Goal: Communication & Community: Answer question/provide support

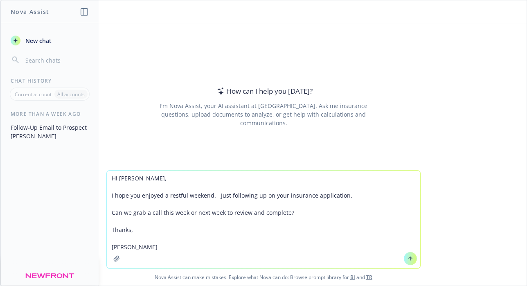
type textarea "Hi [PERSON_NAME], I hope you enjoyed a restful weekend. Just following up on yo…"
click at [406, 258] on button at bounding box center [410, 258] width 13 height 13
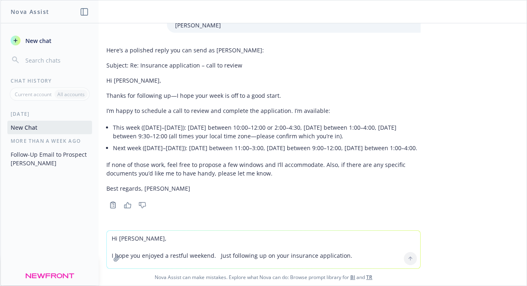
scroll to position [81, 0]
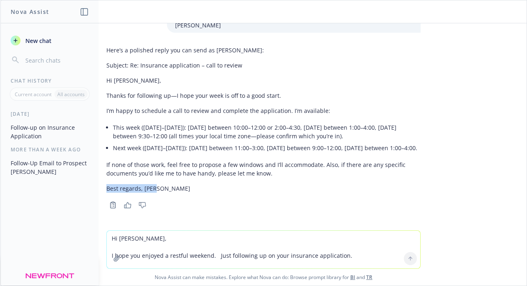
drag, startPoint x: 159, startPoint y: 188, endPoint x: 149, endPoint y: 181, distance: 12.6
click at [149, 181] on div "Here’s a polished reply you can send as [PERSON_NAME]: Subject: Re: Insurance a…" at bounding box center [263, 119] width 314 height 153
click at [143, 244] on textarea "Hi [PERSON_NAME], I hope you enjoyed a restful weekend. Just following up on yo…" at bounding box center [263, 250] width 313 height 38
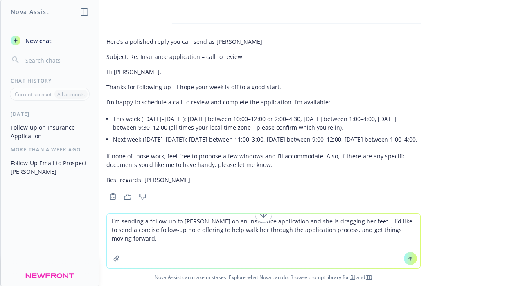
paste textarea "Hi [PERSON_NAME], I hope you enjoyed a restful weekend. Just following up on yo…"
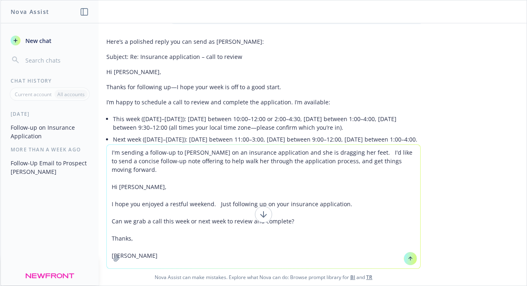
click at [137, 173] on textarea "I'm sending a follow-up to [PERSON_NAME] on an insurance application and she is…" at bounding box center [263, 207] width 313 height 124
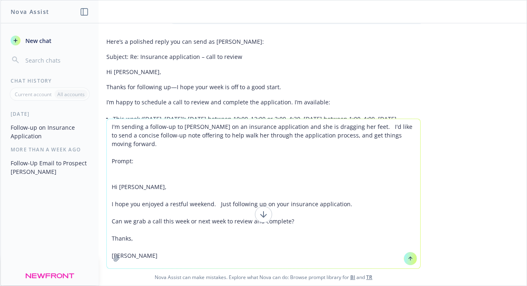
type textarea "I'm sending a follow-up to [PERSON_NAME] on an insurance application and she is…"
click at [411, 256] on icon at bounding box center [411, 259] width 6 height 6
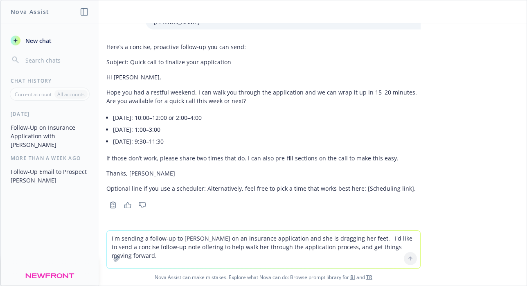
scroll to position [396, 0]
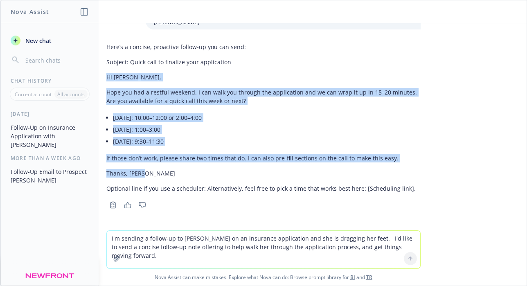
drag, startPoint x: 157, startPoint y: 171, endPoint x: 99, endPoint y: 78, distance: 110.3
click at [99, 78] on div "Hi [PERSON_NAME], I hope you enjoyed a restful weekend. Just following up on yo…" at bounding box center [263, 126] width 526 height 207
copy div "Hi [PERSON_NAME], Hope you had a restful weekend. I can walk you through the ap…"
